Goal: Use online tool/utility: Utilize a website feature to perform a specific function

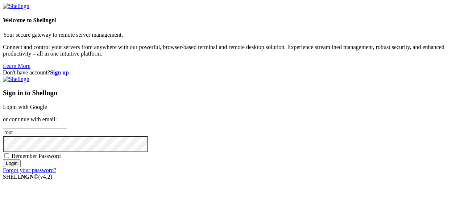
click at [327, 79] on div "Sign in to Shellngn Login with Google or continue with email: root Remember Pas…" at bounding box center [232, 125] width 459 height 98
click at [47, 104] on link "Login with Google" at bounding box center [25, 107] width 44 height 6
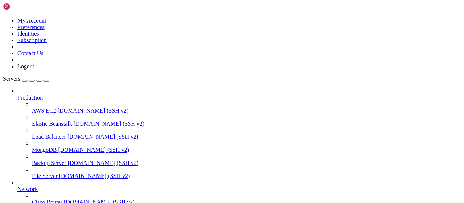
scroll to position [147, 0]
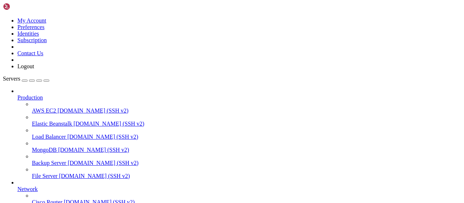
scroll to position [237, 0]
